Goal: Navigation & Orientation: Understand site structure

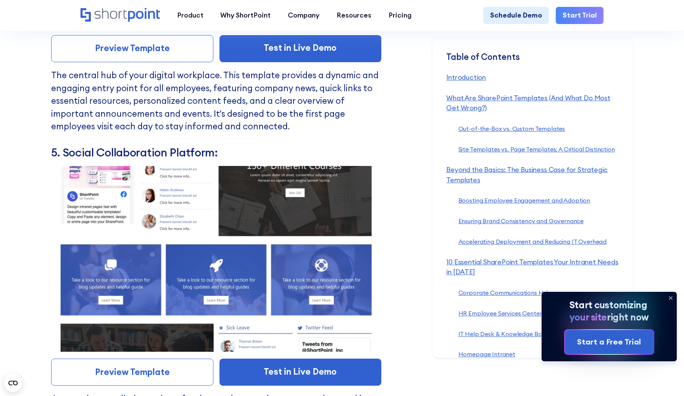
scroll to position [5158, 0]
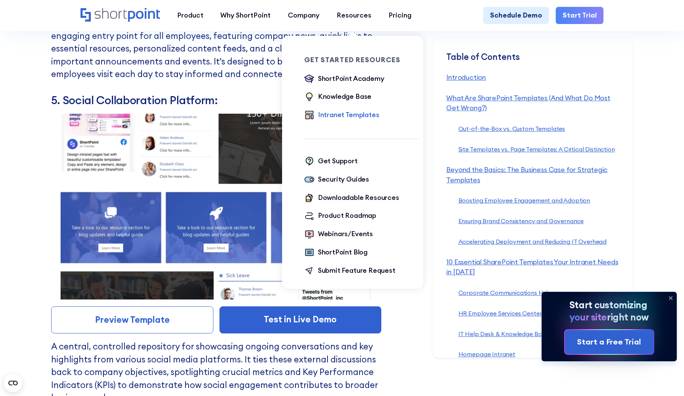
click at [347, 114] on div "Intranet Templates" at bounding box center [348, 115] width 61 height 10
click at [353, 196] on div "Downloadable Resources" at bounding box center [358, 198] width 81 height 10
click at [348, 95] on div "Knowledge Base" at bounding box center [345, 97] width 54 height 10
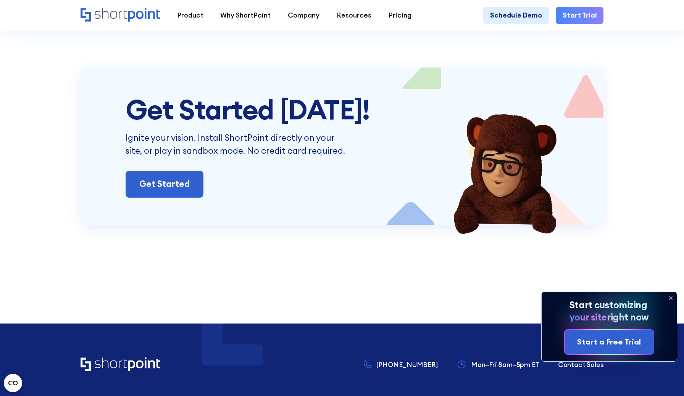
scroll to position [6587, 0]
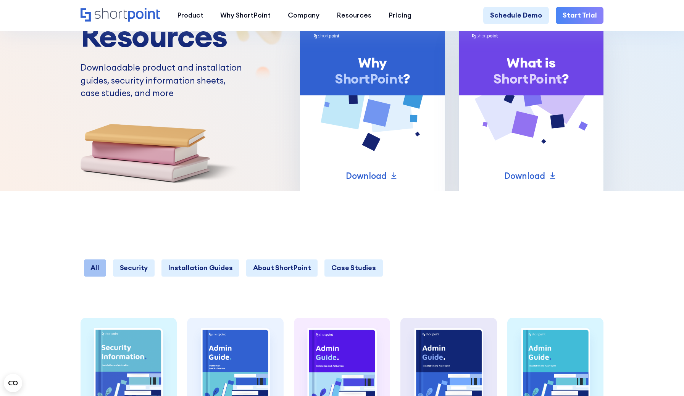
scroll to position [259, 0]
